Goal: Task Accomplishment & Management: Complete application form

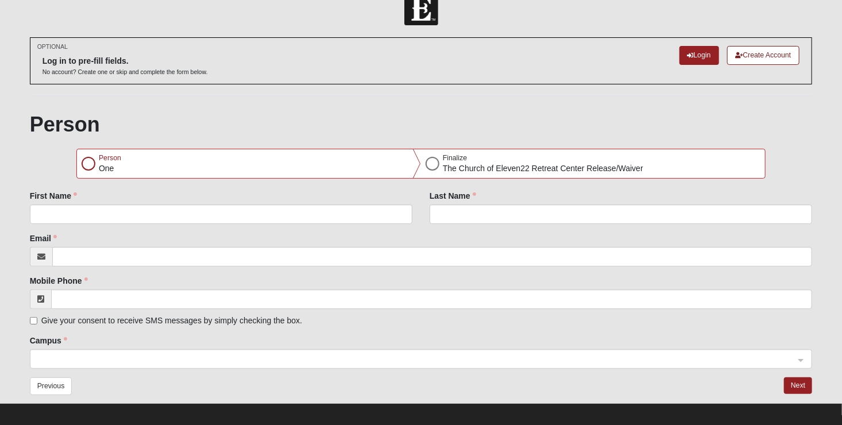
scroll to position [30, 0]
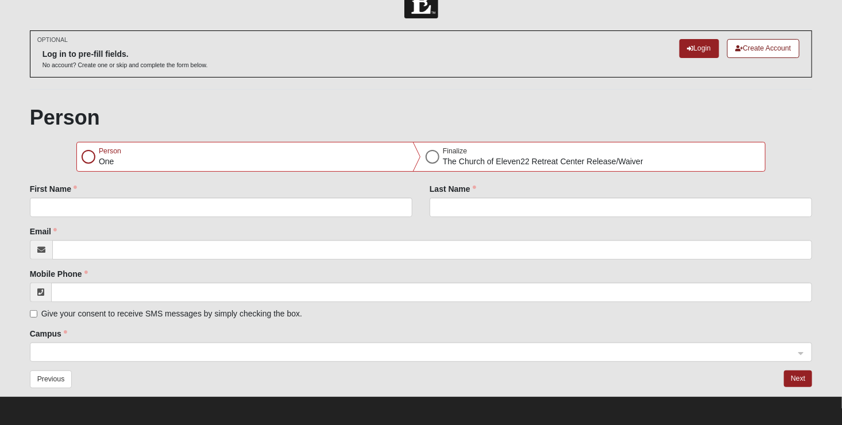
click at [81, 219] on div "First Name" at bounding box center [221, 204] width 400 height 43
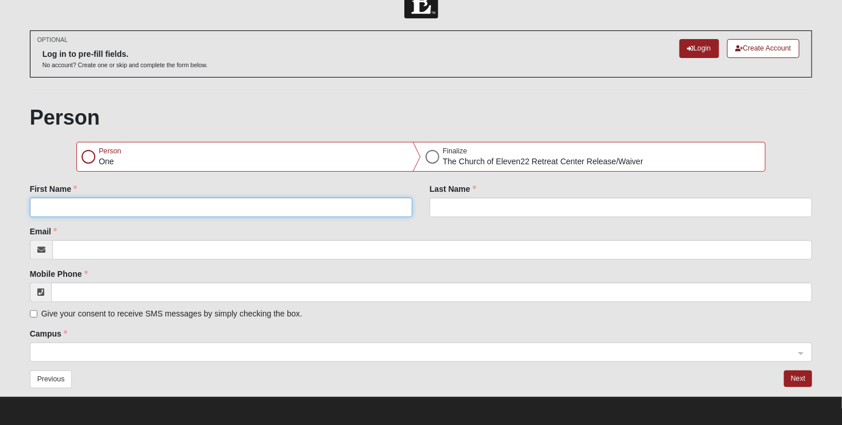
click at [85, 206] on input "First Name" at bounding box center [221, 208] width 383 height 20
type input "[PERSON_NAME]"
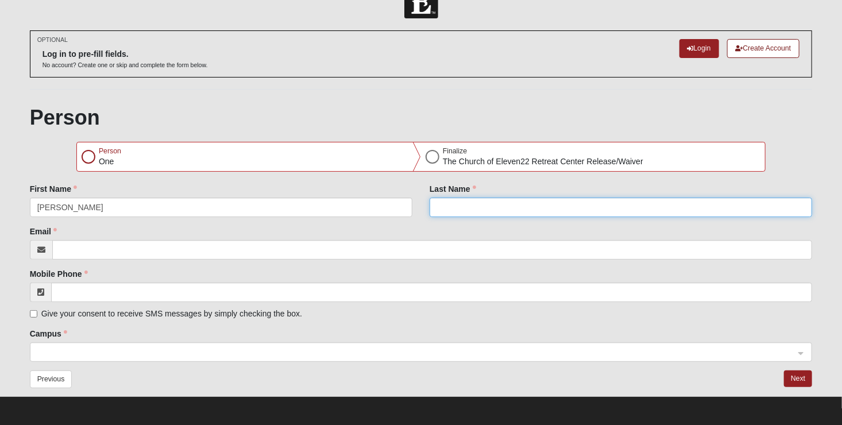
type input "[PERSON_NAME]"
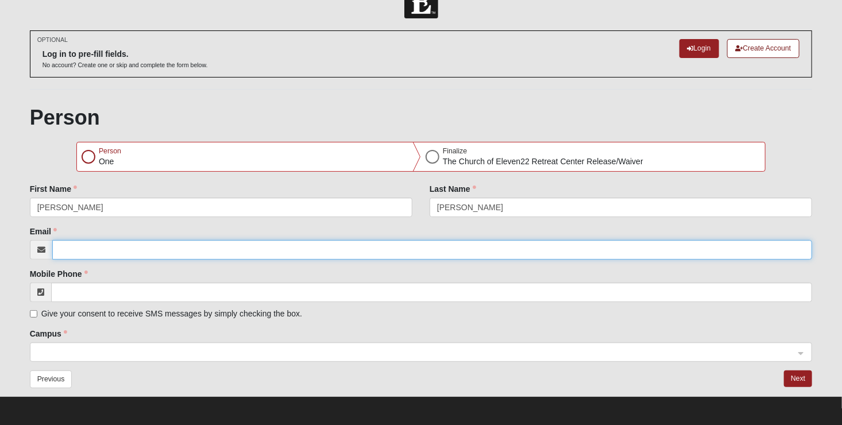
type input "[EMAIL_ADDRESS][DOMAIN_NAME]"
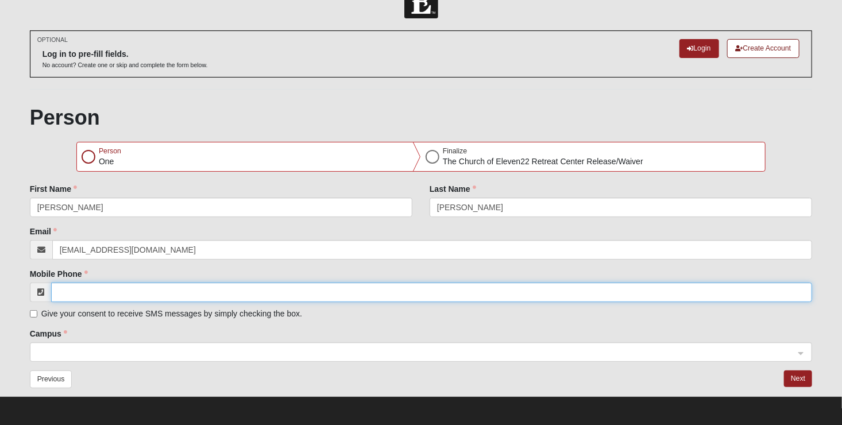
type input "[PHONE_NUMBER]"
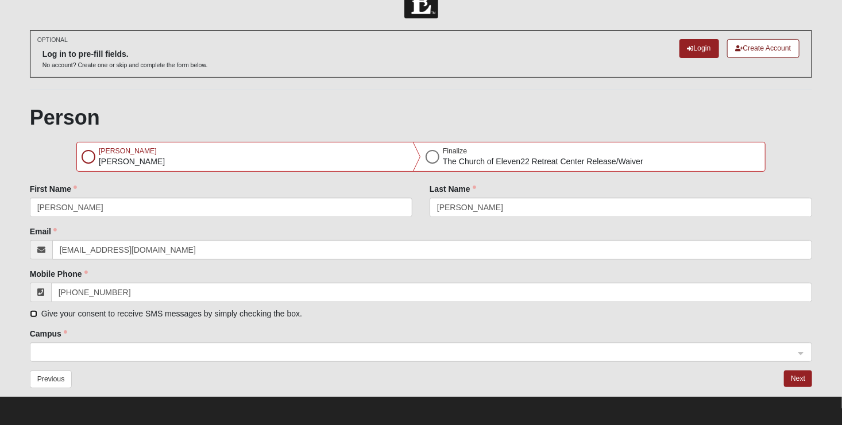
click at [32, 310] on input "Give your consent to receive SMS messages by simply checking the box." at bounding box center [33, 313] width 7 height 7
checkbox input "true"
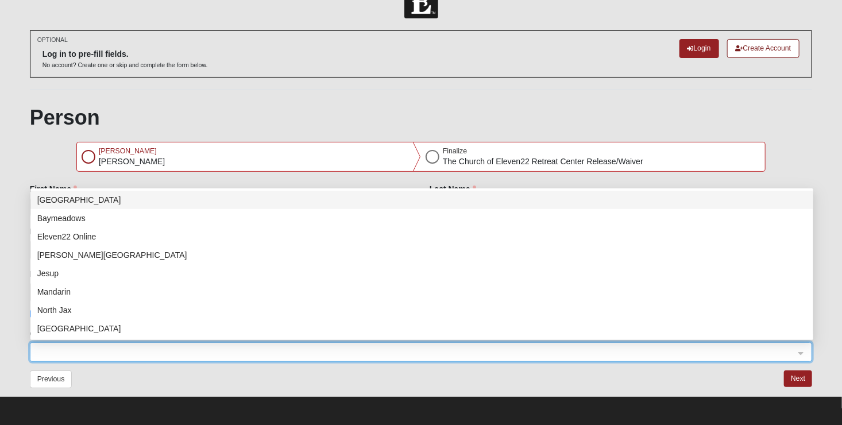
click at [797, 351] on input "search" at bounding box center [417, 351] width 761 height 17
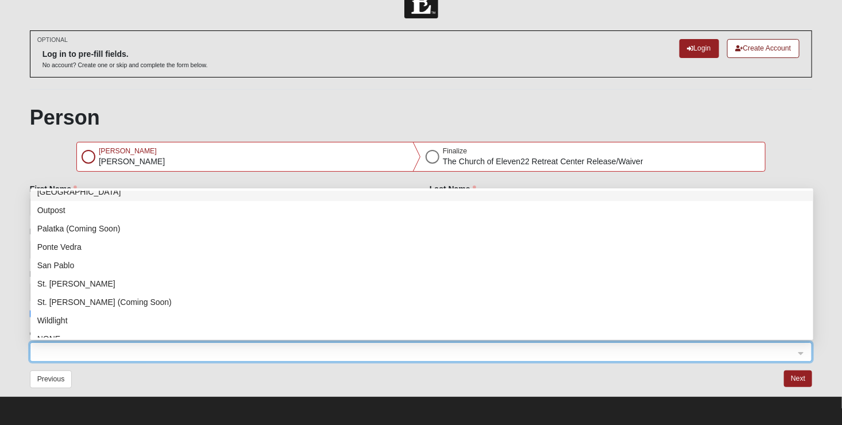
scroll to position [147, 0]
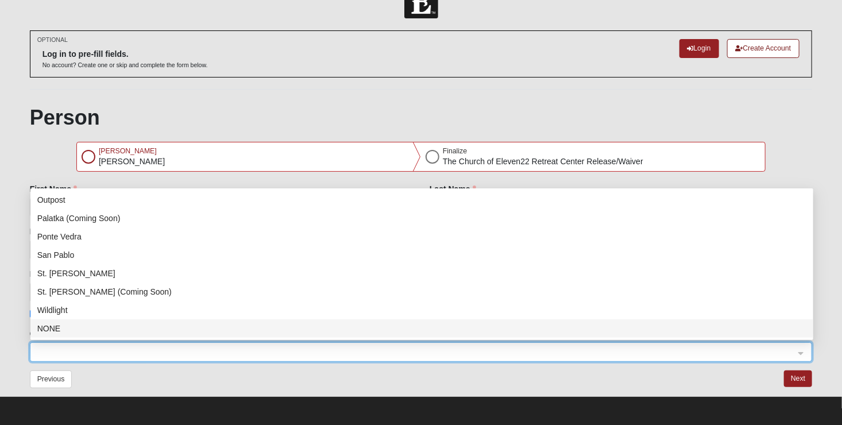
click at [76, 325] on div "NONE" at bounding box center [421, 328] width 769 height 13
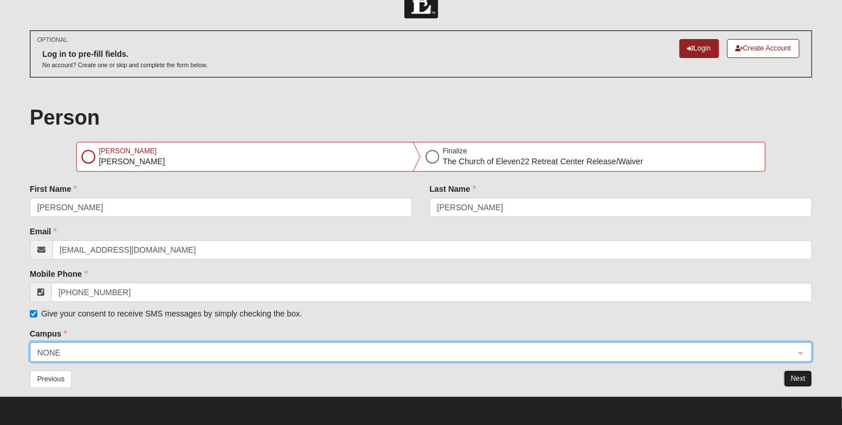
click at [793, 378] on button "Next" at bounding box center [798, 378] width 28 height 17
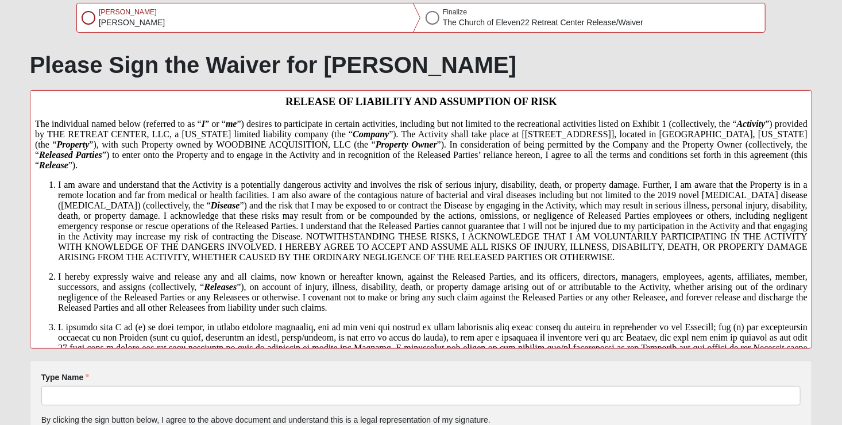
scroll to position [274, 0]
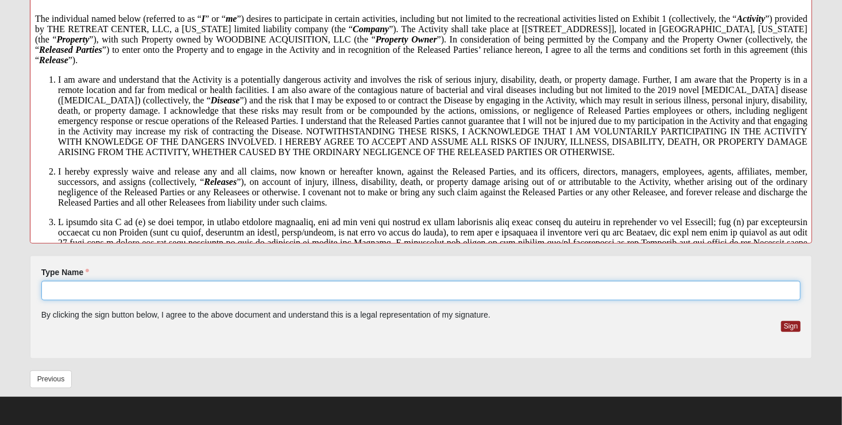
click at [296, 292] on input "Type Name" at bounding box center [421, 291] width 760 height 20
type input "[PERSON_NAME]"
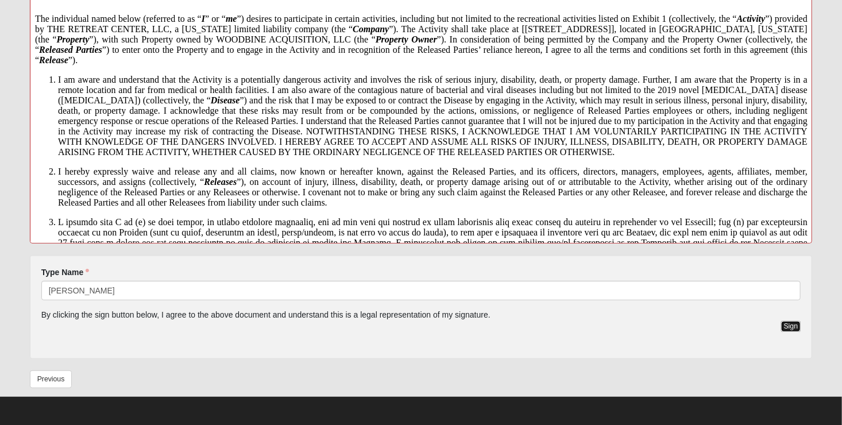
click at [793, 323] on button "Sign" at bounding box center [791, 326] width 20 height 11
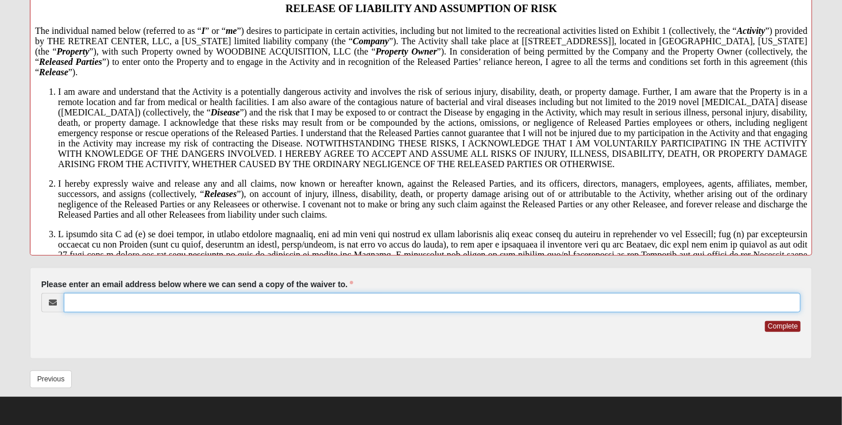
click at [266, 306] on input "Please enter an email address below where we can send a copy of the waiver to." at bounding box center [432, 303] width 737 height 20
click at [765, 321] on button "Complete" at bounding box center [783, 326] width 36 height 11
type input "[EMAIL_ADDRESS][DOMAIN_NAME]"
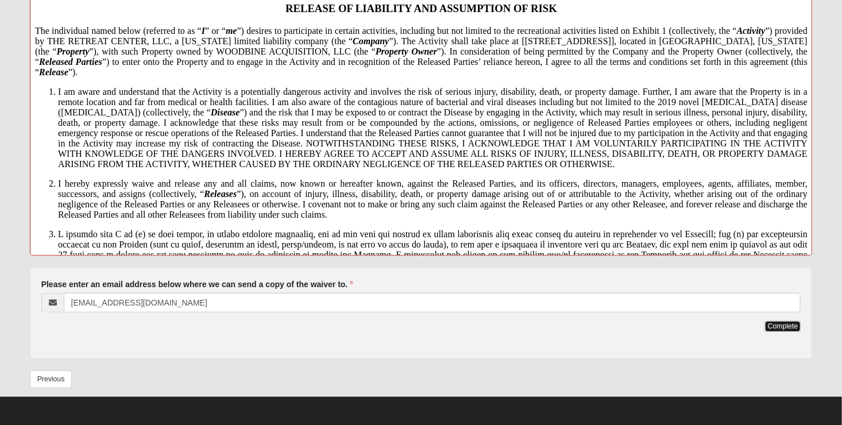
click at [782, 321] on button "Complete" at bounding box center [783, 326] width 36 height 11
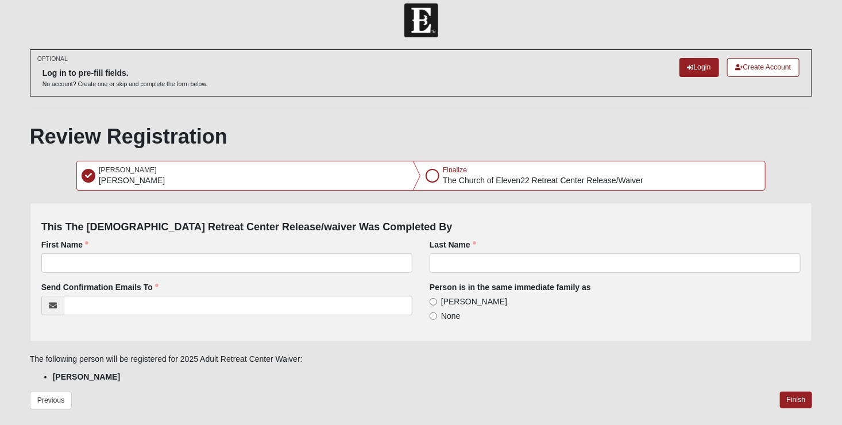
scroll to position [0, 0]
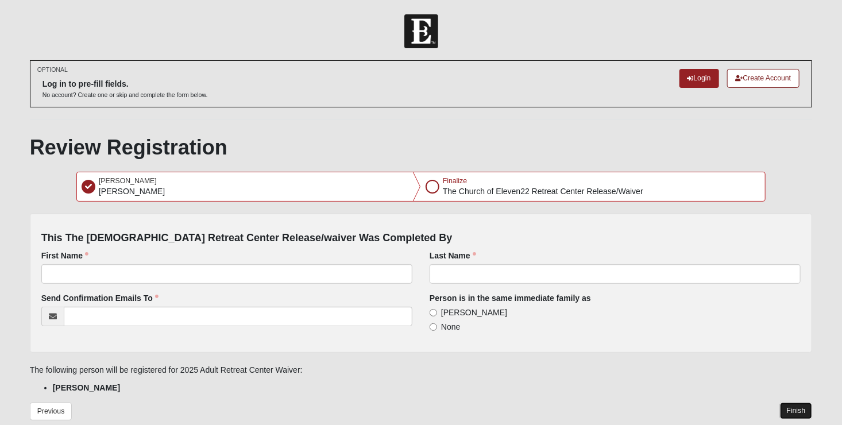
click at [789, 412] on button "Finish" at bounding box center [796, 411] width 33 height 17
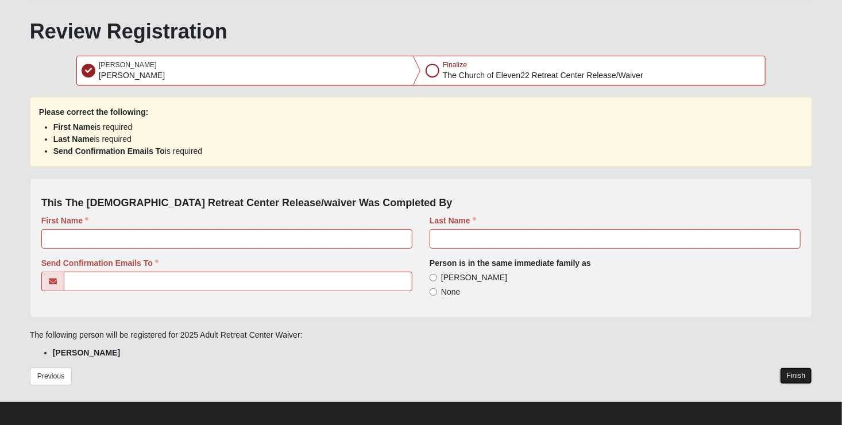
scroll to position [121, 0]
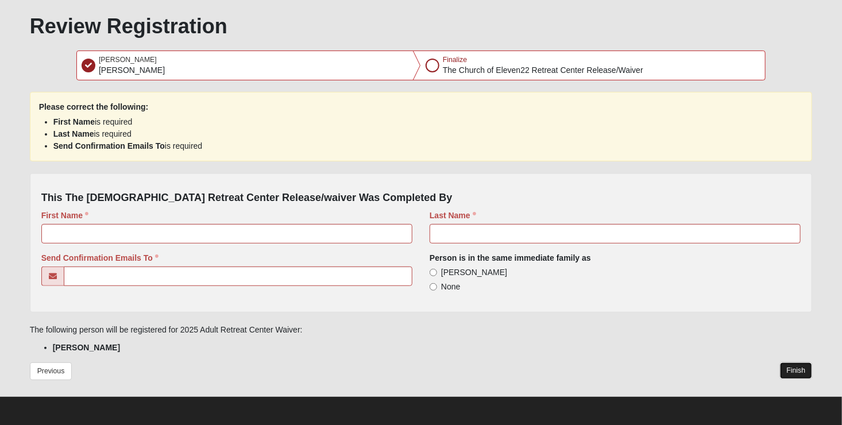
click at [793, 370] on button "Finish" at bounding box center [796, 370] width 33 height 17
click at [134, 235] on input "First Name" at bounding box center [226, 234] width 371 height 20
type input "[PERSON_NAME]"
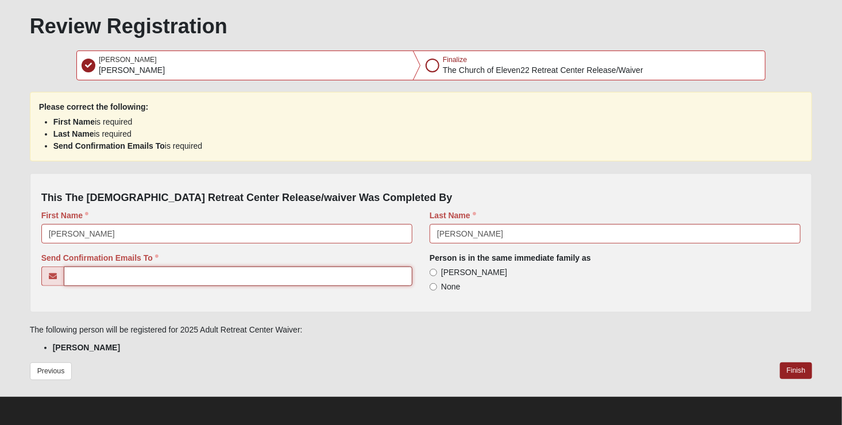
type input "[EMAIL_ADDRESS][DOMAIN_NAME]"
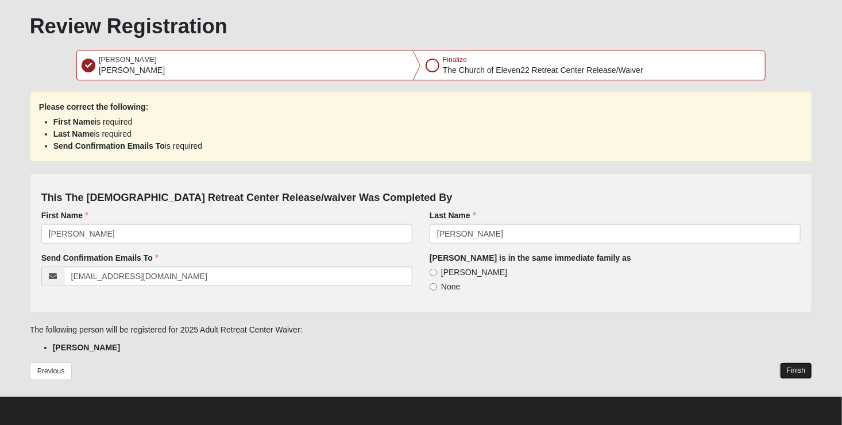
click at [787, 371] on button "Finish" at bounding box center [796, 370] width 33 height 17
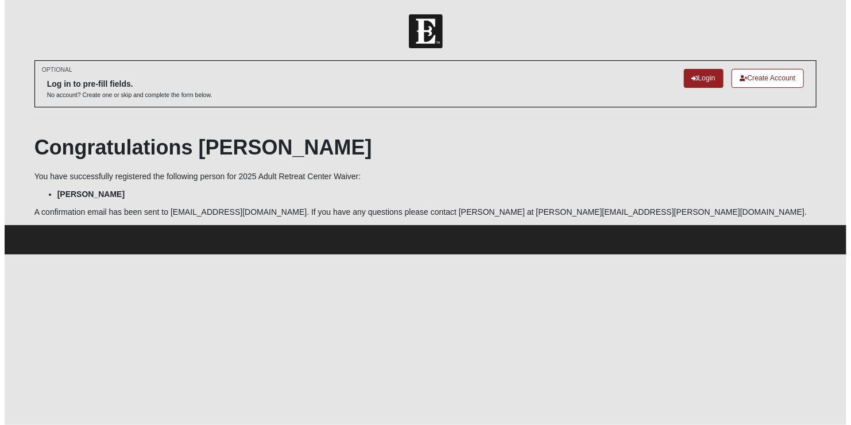
scroll to position [0, 0]
